Goal: Answer question/provide support

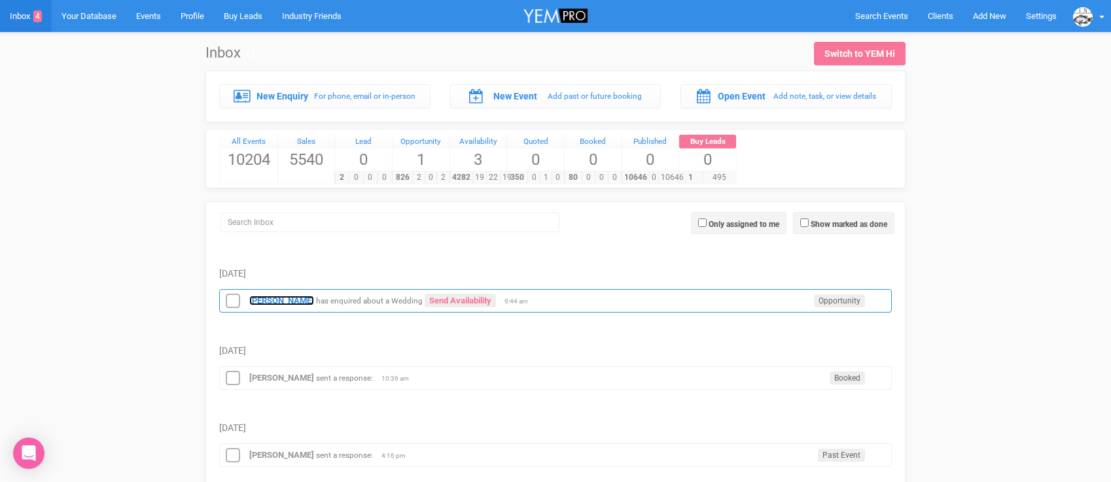
click at [255, 296] on strong "[PERSON_NAME]" at bounding box center [281, 301] width 65 height 10
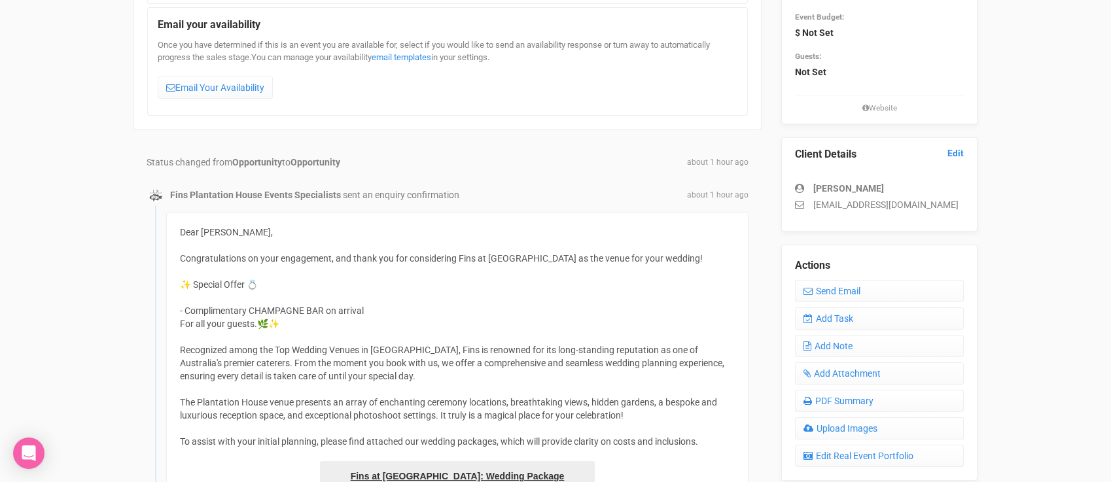
scroll to position [209, 0]
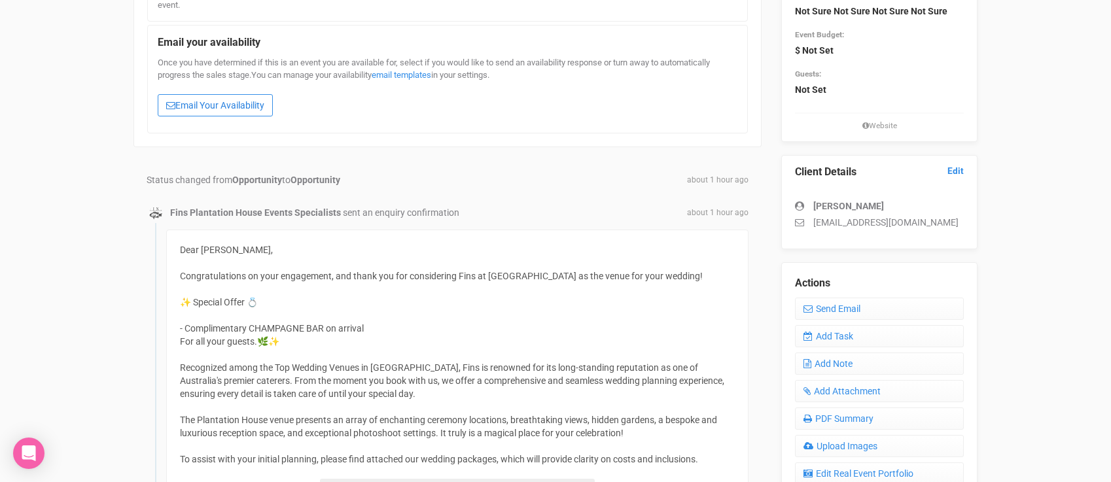
click at [238, 103] on link "Email Your Availability" at bounding box center [215, 105] width 115 height 22
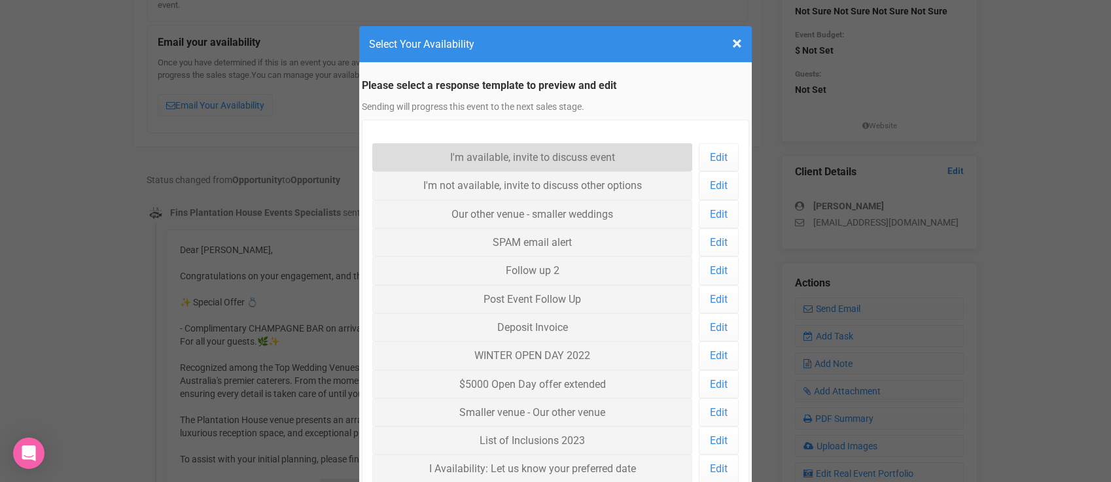
click at [459, 154] on link "I'm available, invite to discuss event" at bounding box center [532, 157] width 320 height 28
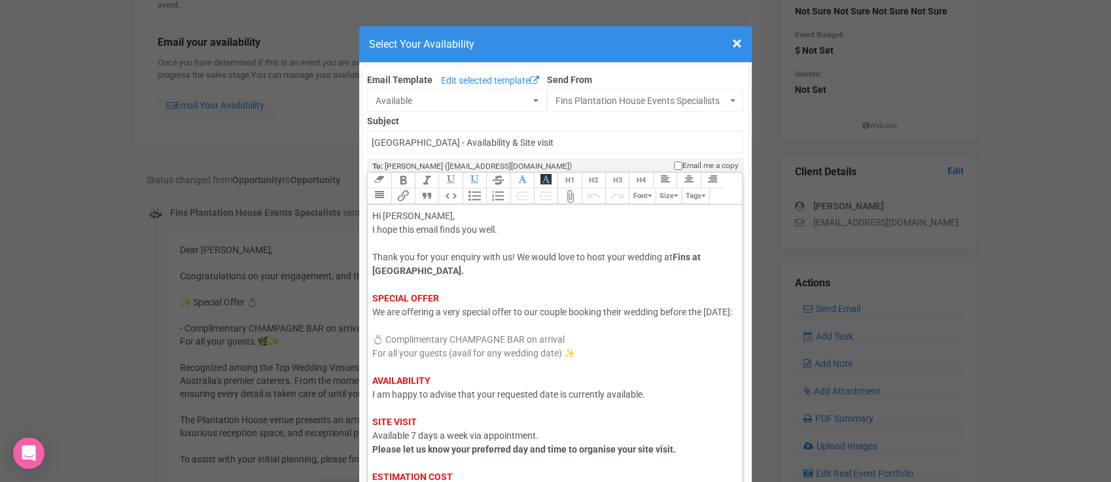
drag, startPoint x: 416, startPoint y: 324, endPoint x: 373, endPoint y: 330, distance: 43.6
click at [373, 317] on span "We are offering a very special offer to our couple booking their wedding before…" at bounding box center [552, 312] width 360 height 10
click at [398, 400] on span "I am happy to advise that your requested date is currently available." at bounding box center [508, 394] width 273 height 10
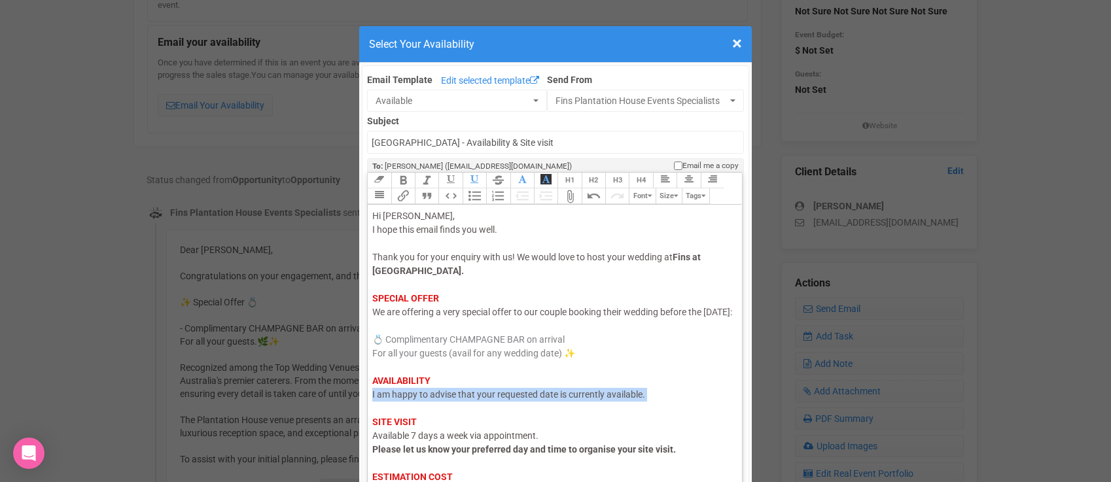
click at [398, 400] on span "I am happy to advise that your requested date is currently available." at bounding box center [508, 394] width 273 height 10
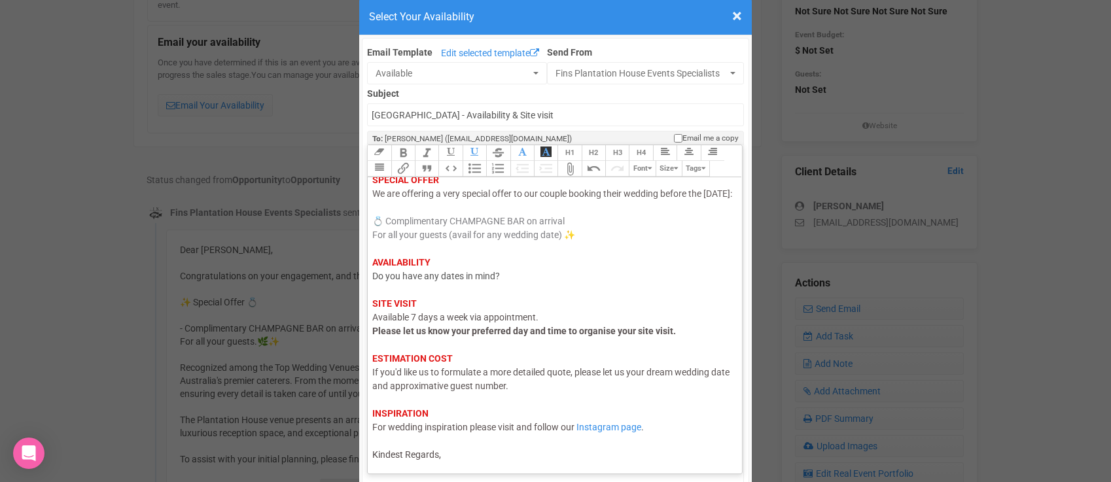
scroll to position [33, 0]
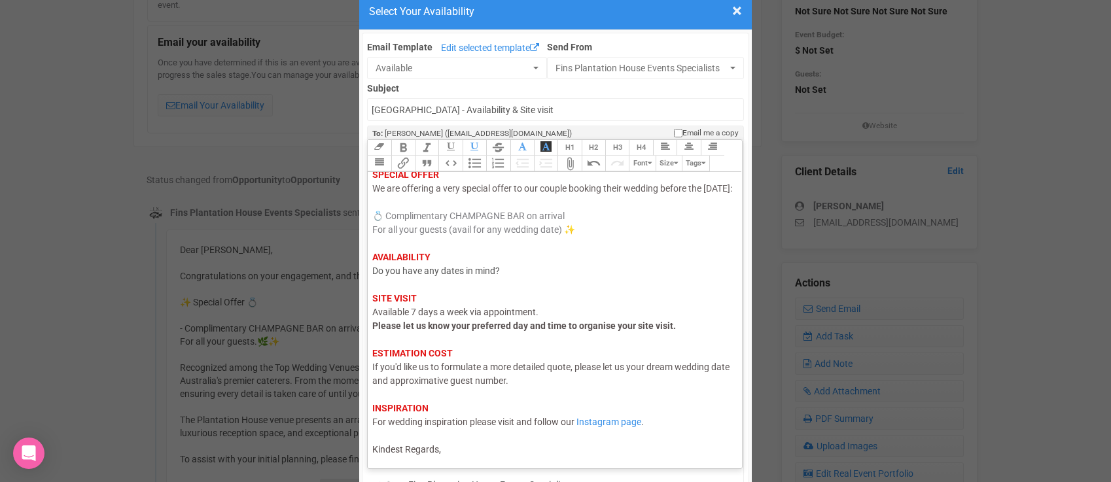
click at [446, 448] on div "Hi [PERSON_NAME], I hope this email finds you well. Thank you for your enquiry …" at bounding box center [552, 271] width 361 height 371
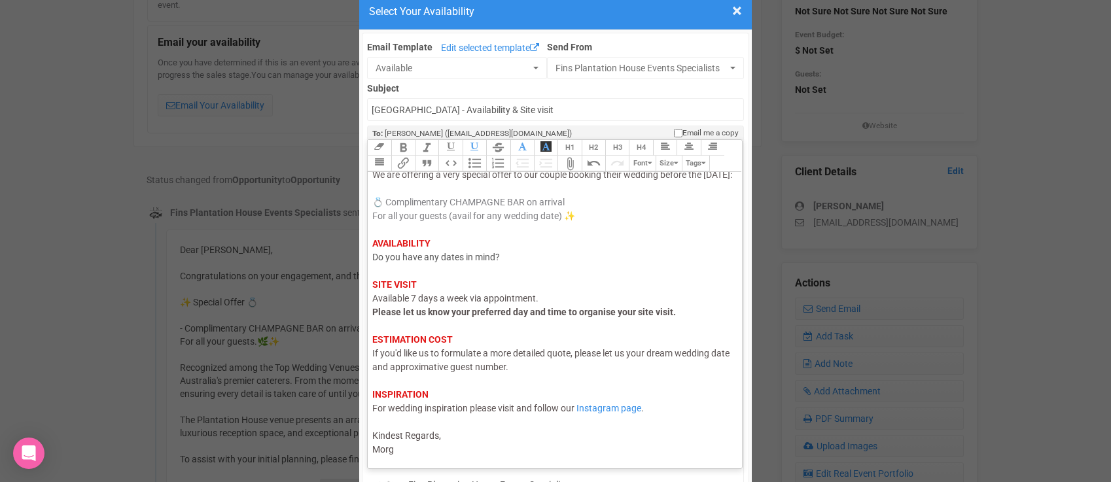
type trix-editor "<div><span style="color: rgb(95, 88, 88);">Hi [PERSON_NAME],</span><br><span st…"
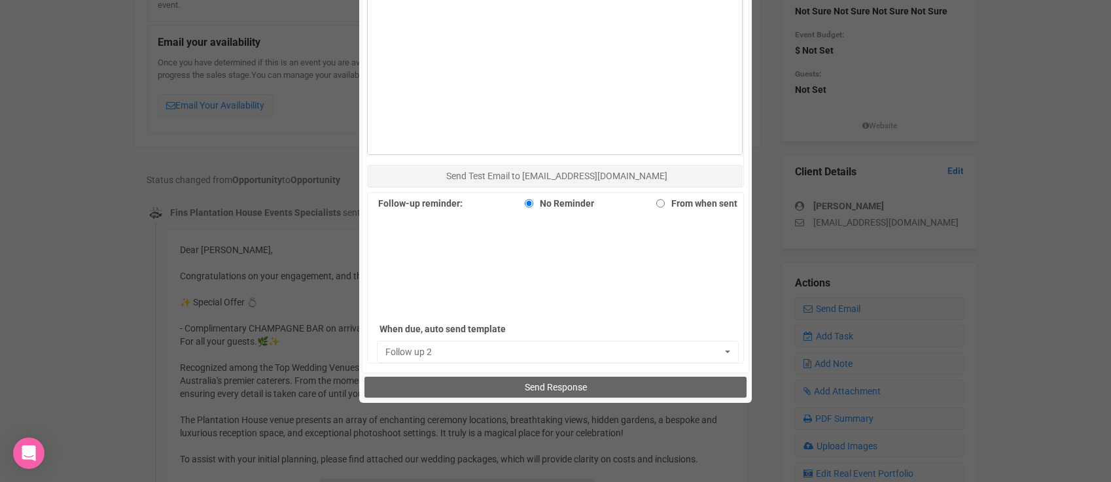
scroll to position [750, 0]
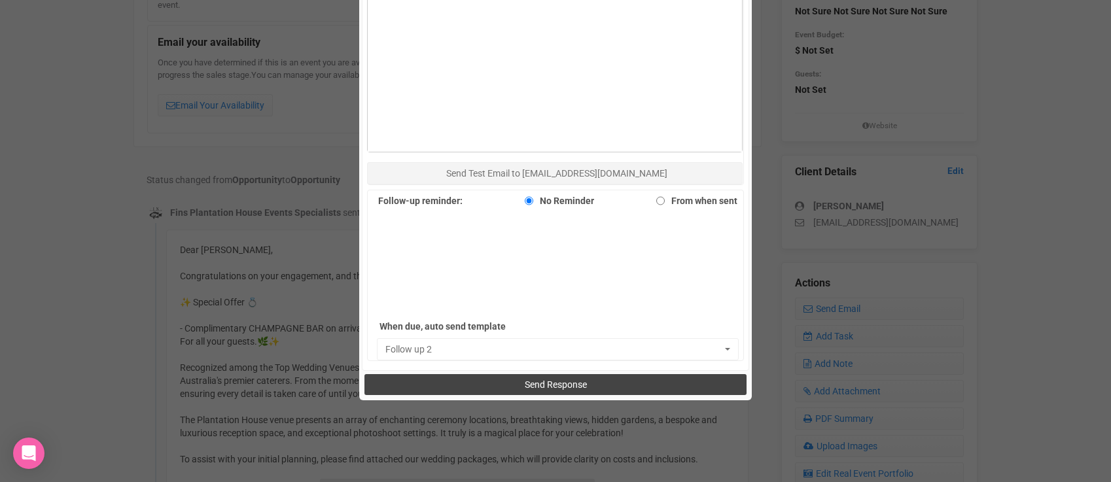
click at [497, 386] on button "Send Response" at bounding box center [556, 384] width 382 height 21
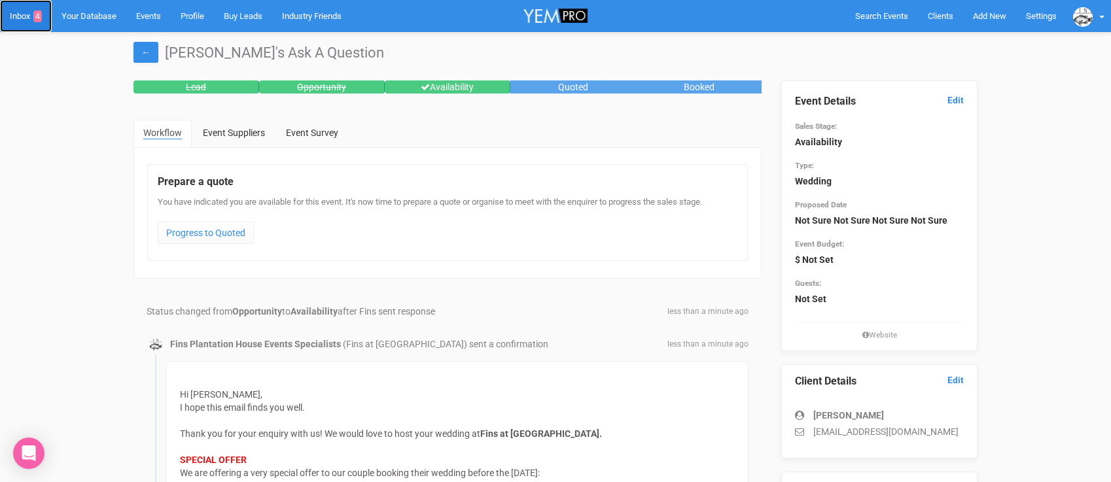
click at [22, 18] on link "Inbox 4" at bounding box center [26, 16] width 52 height 32
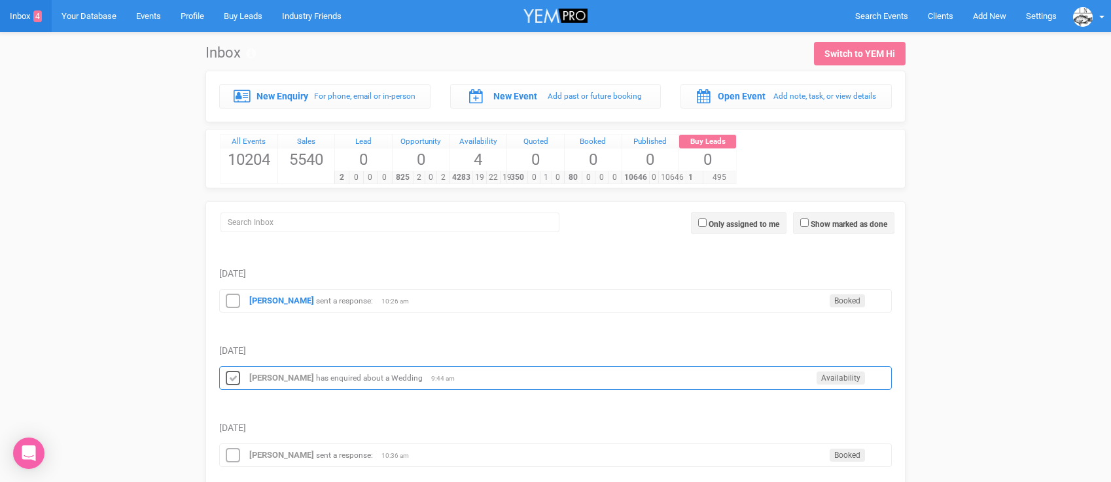
click at [234, 375] on icon at bounding box center [233, 378] width 20 height 17
